Goal: Navigation & Orientation: Find specific page/section

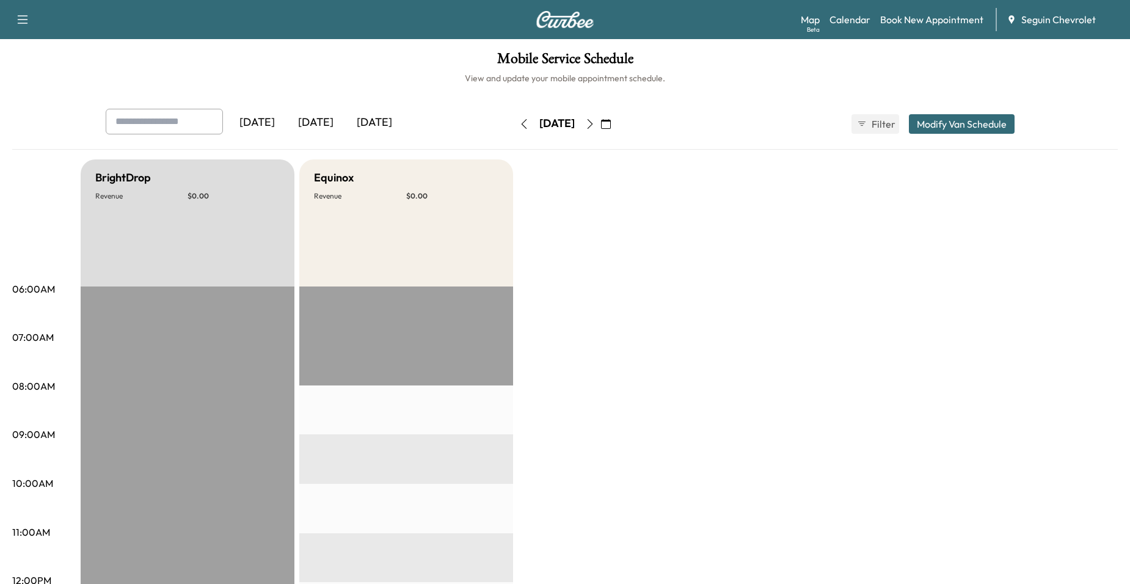
click at [611, 123] on icon "button" at bounding box center [606, 124] width 10 height 10
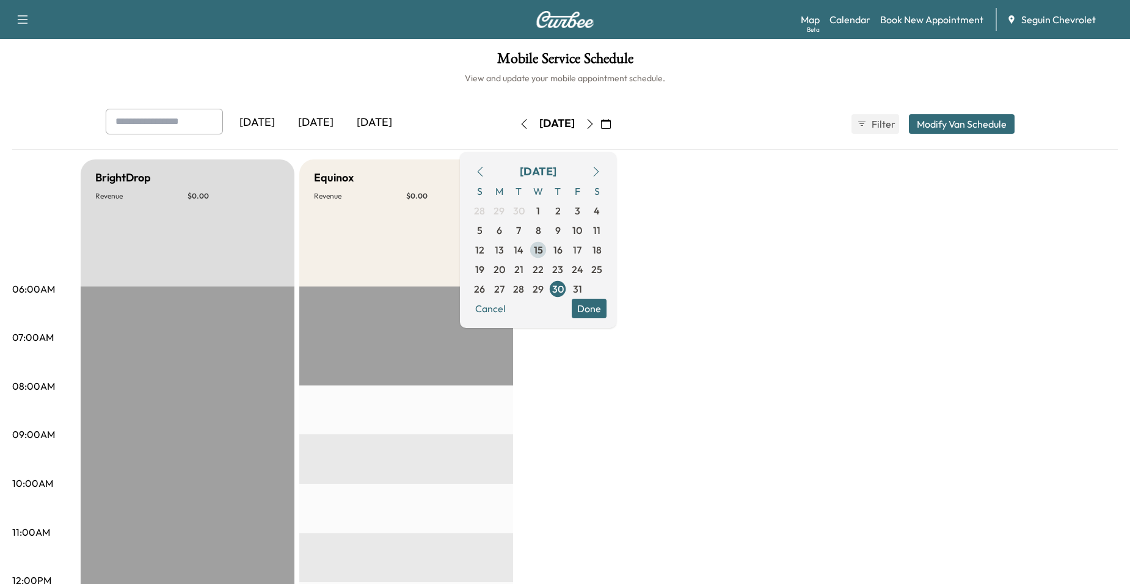
click at [543, 251] on span "15" at bounding box center [538, 250] width 9 height 15
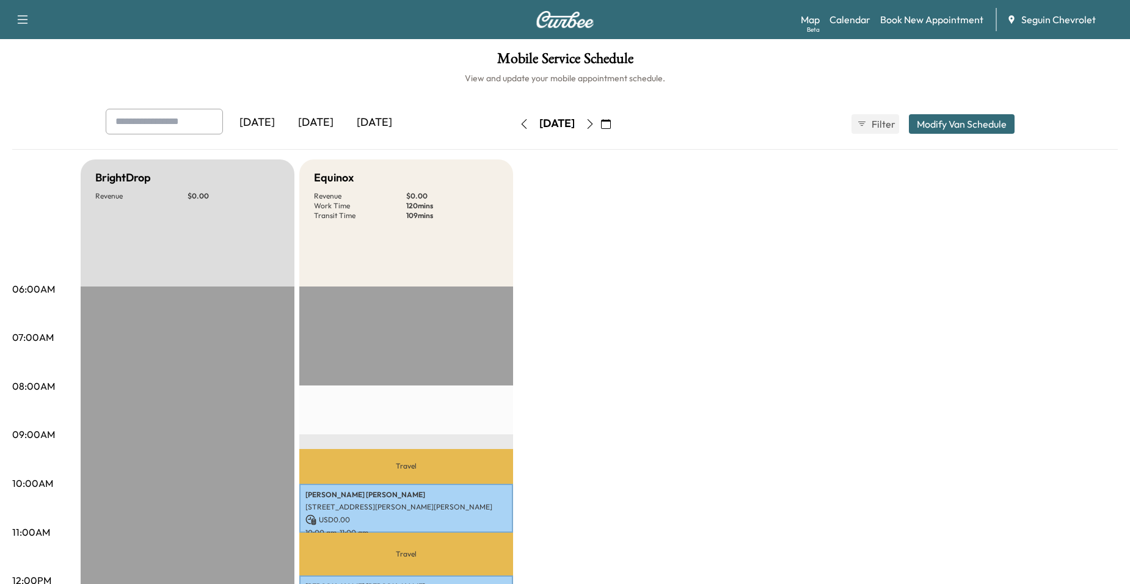
click at [595, 125] on icon "button" at bounding box center [590, 124] width 10 height 10
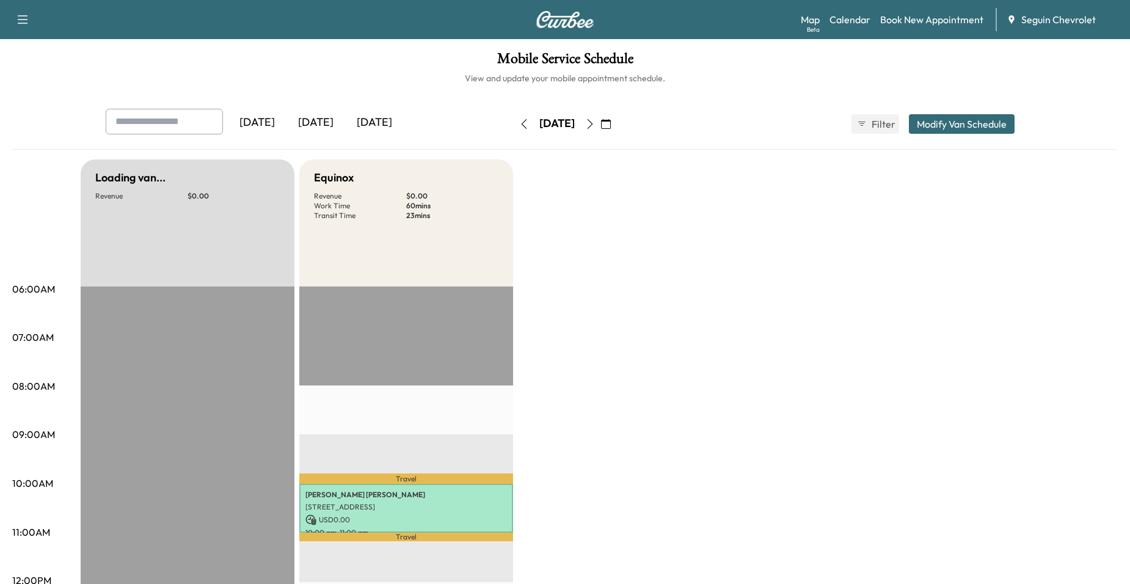
click at [595, 125] on icon "button" at bounding box center [590, 124] width 10 height 10
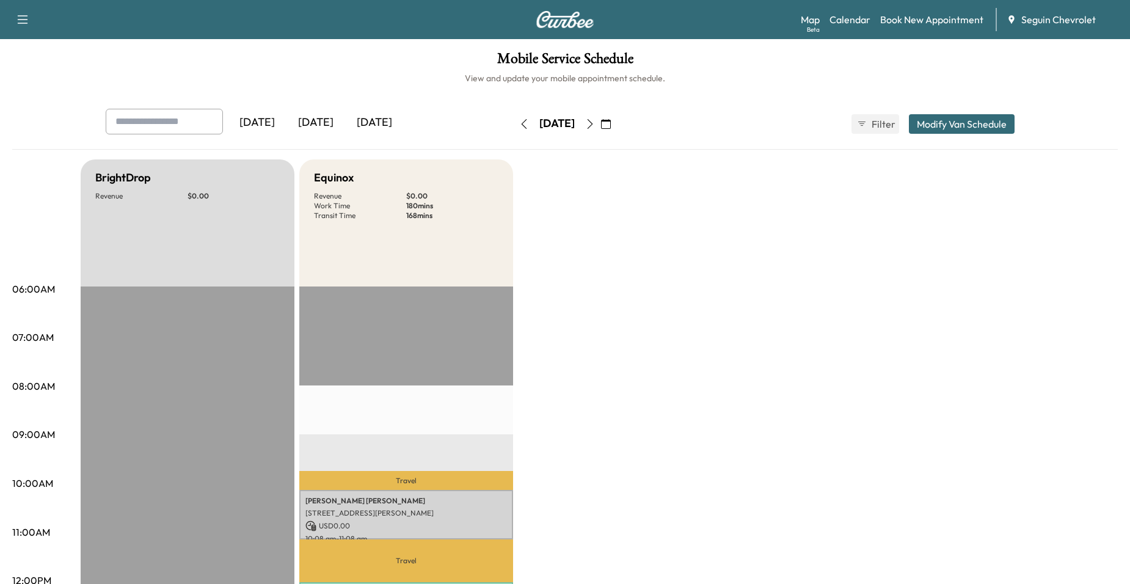
click at [595, 127] on icon "button" at bounding box center [590, 124] width 10 height 10
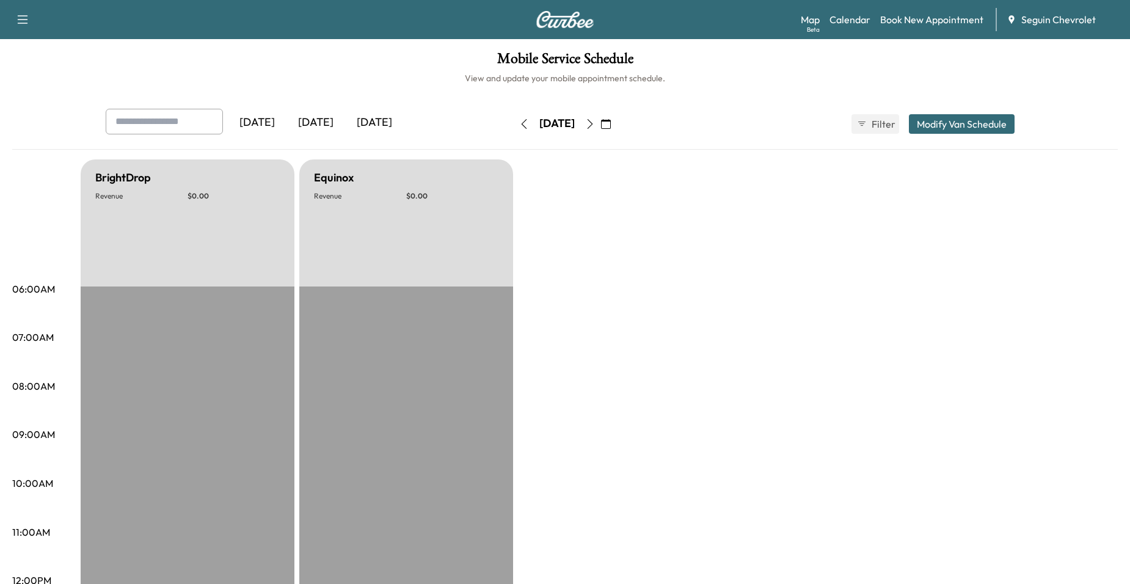
click at [595, 122] on icon "button" at bounding box center [590, 124] width 10 height 10
click at [593, 122] on icon "button" at bounding box center [590, 124] width 5 height 10
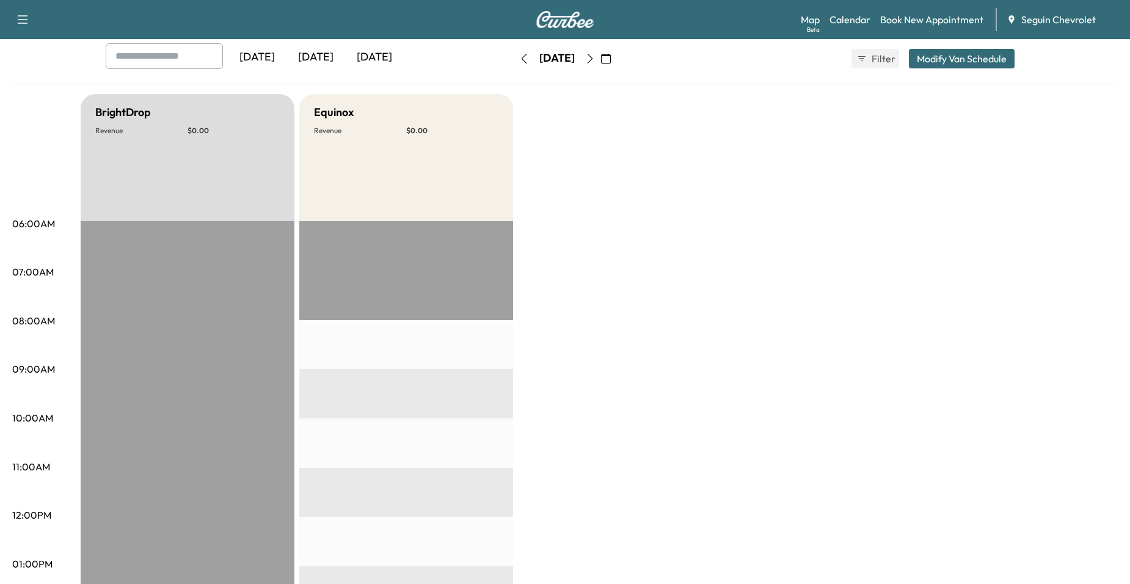
scroll to position [61, 0]
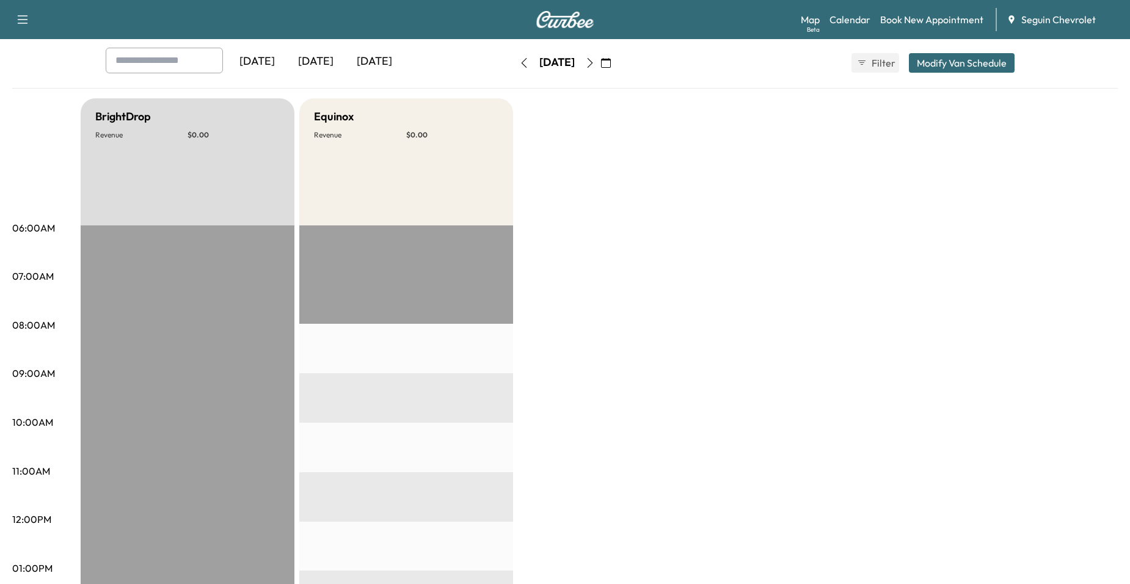
click at [601, 70] on button "button" at bounding box center [590, 63] width 21 height 20
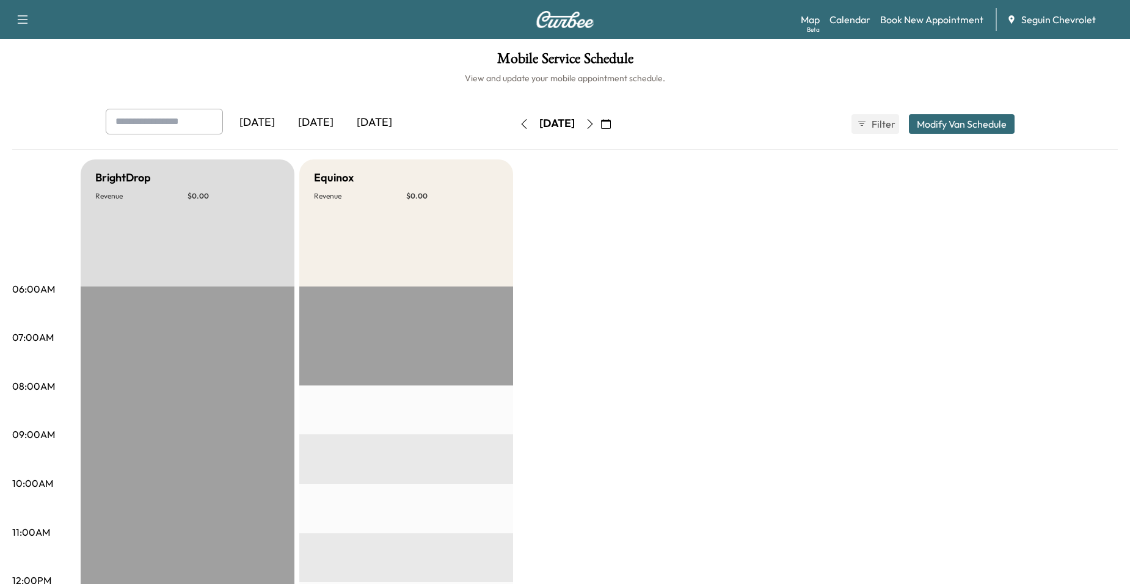
click at [595, 122] on icon "button" at bounding box center [590, 124] width 10 height 10
click at [601, 126] on button "button" at bounding box center [590, 124] width 21 height 20
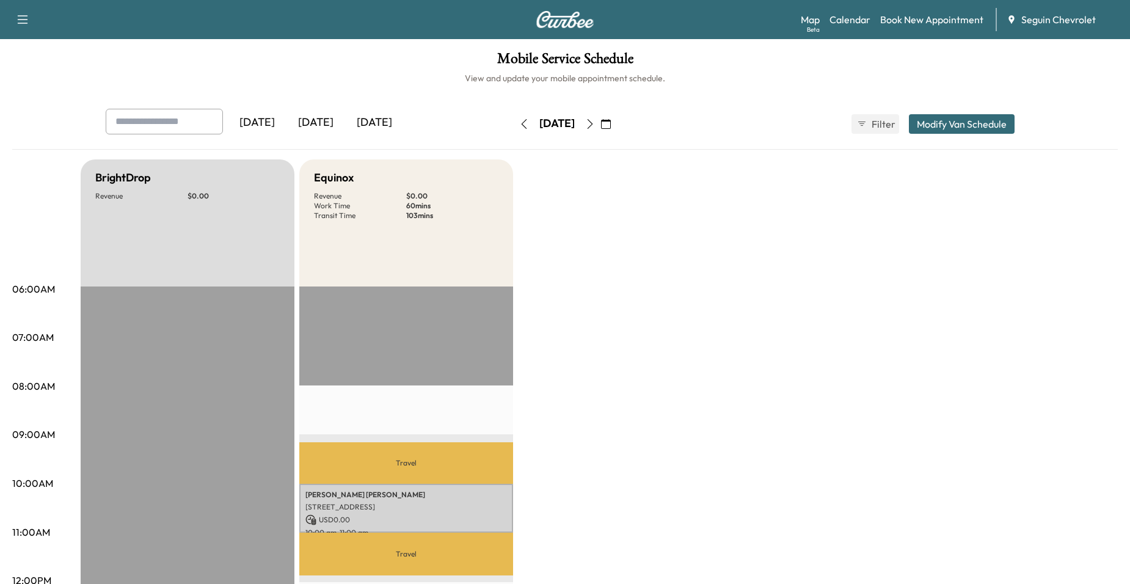
click at [593, 126] on icon "button" at bounding box center [590, 124] width 5 height 10
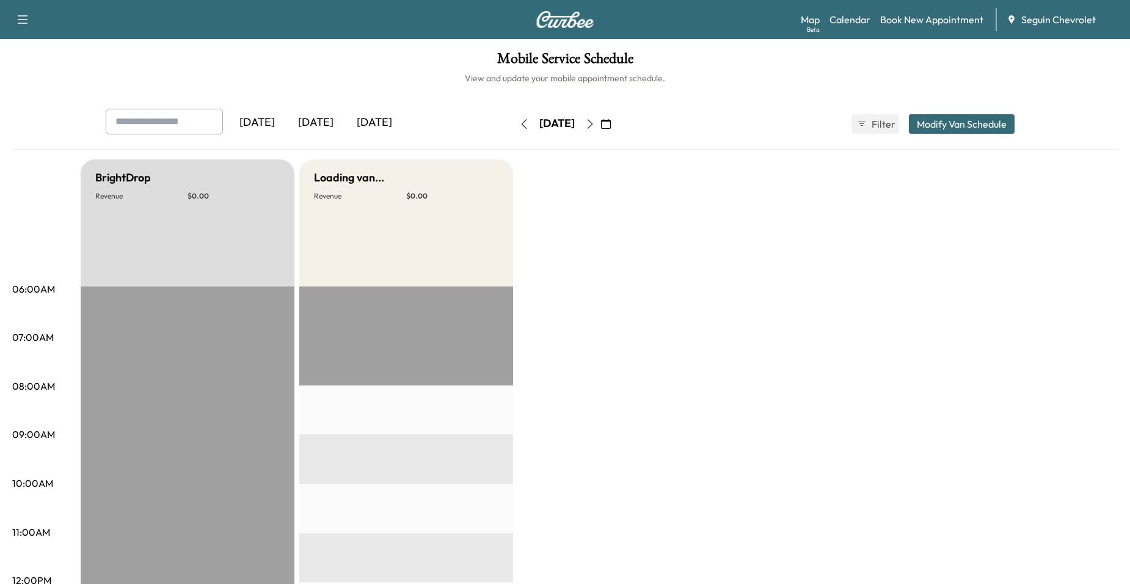
click at [617, 126] on button "button" at bounding box center [606, 124] width 21 height 20
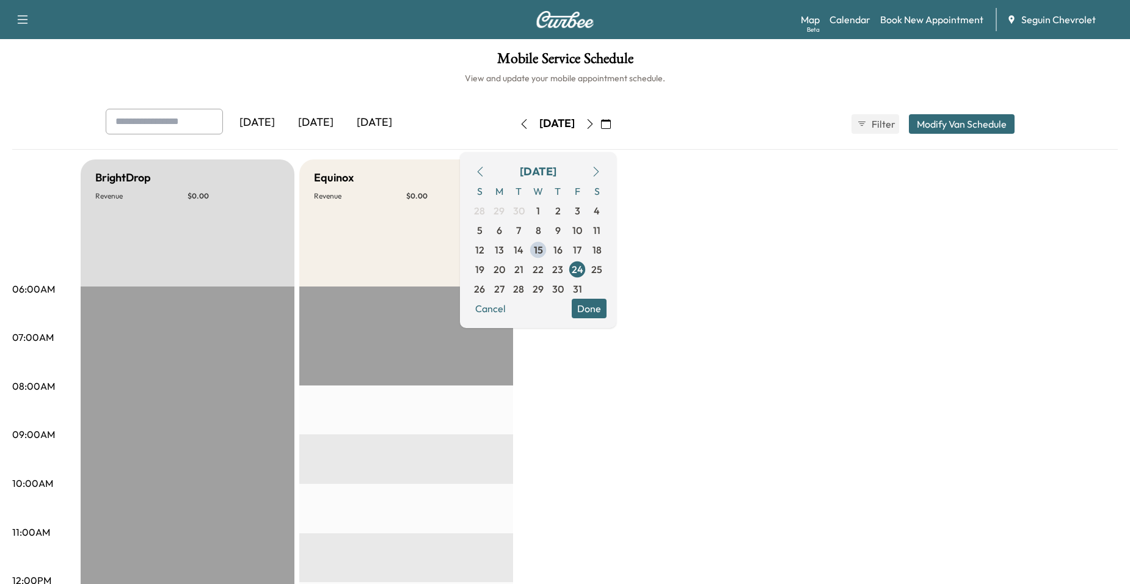
click at [595, 126] on icon "button" at bounding box center [590, 124] width 10 height 10
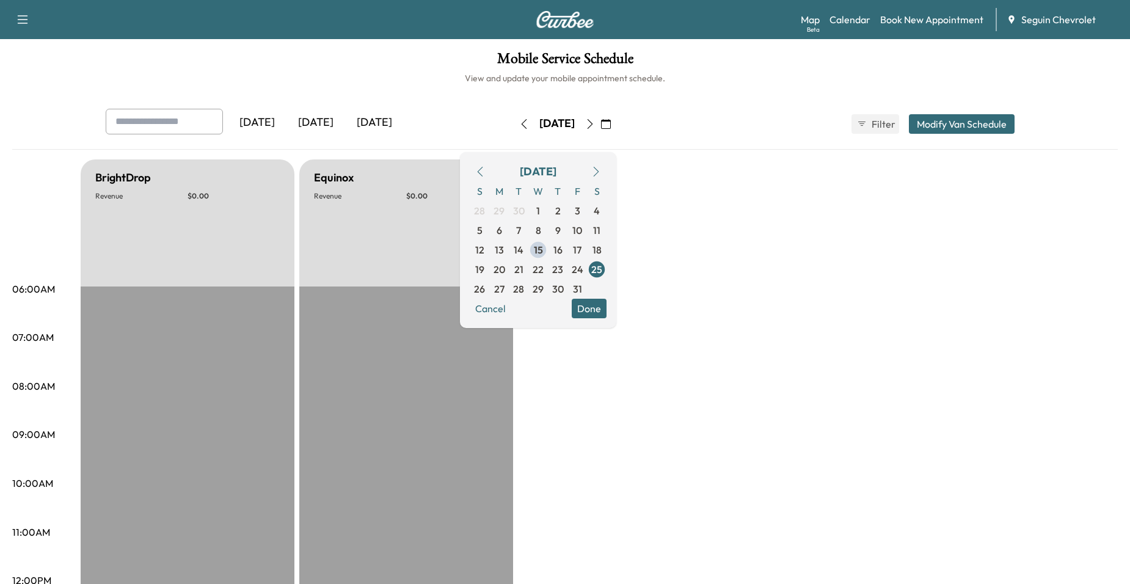
click at [595, 126] on icon "button" at bounding box center [590, 124] width 10 height 10
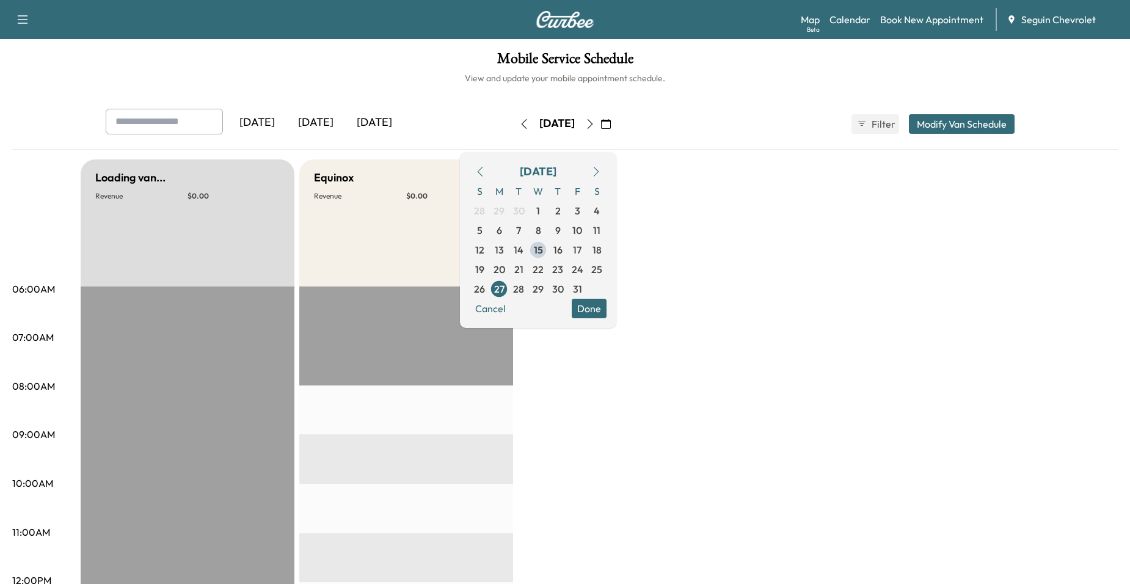
click at [593, 126] on icon "button" at bounding box center [590, 124] width 5 height 10
